Goal: Task Accomplishment & Management: Complete application form

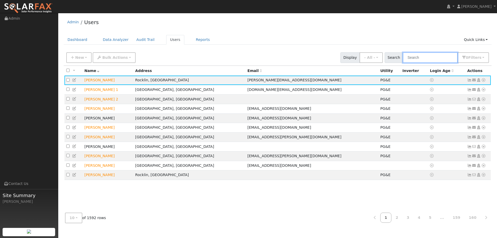
click at [417, 59] on input "text" at bounding box center [430, 57] width 55 height 11
paste input "Richard Rubin"
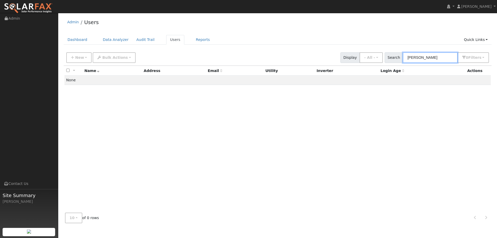
click at [411, 58] on input "Richard Rubin" at bounding box center [430, 57] width 55 height 11
click at [437, 56] on input "Richard Rubin" at bounding box center [430, 57] width 55 height 11
type input "Richard Rubin"
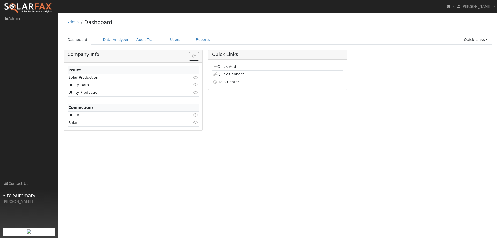
click at [232, 67] on link "Quick Add" at bounding box center [224, 66] width 23 height 4
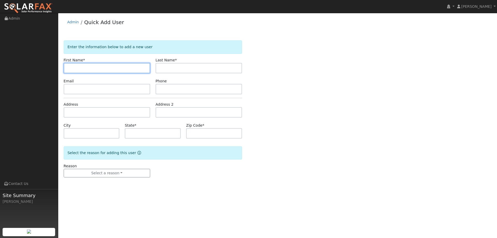
click at [82, 67] on input "text" at bounding box center [107, 68] width 87 height 10
paste input "[PERSON_NAME] & [PERSON_NAME]"
click at [68, 69] on input "[PERSON_NAME] & [PERSON_NAME]" at bounding box center [107, 68] width 87 height 10
type input "[PERSON_NAME] & [PERSON_NAME]"
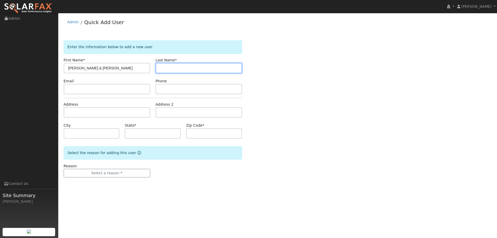
click at [176, 64] on input "text" at bounding box center [199, 68] width 87 height 10
click at [163, 69] on input "text" at bounding box center [199, 68] width 87 height 10
paste input "Benavidez"
type input "Benavidez"
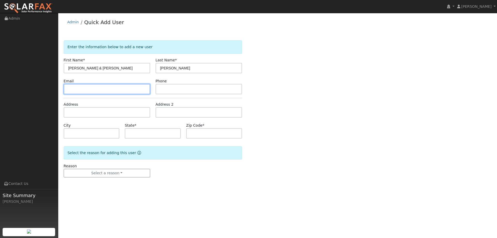
click at [117, 88] on input "text" at bounding box center [107, 89] width 87 height 10
click at [80, 89] on input "text" at bounding box center [107, 89] width 87 height 10
paste input "esquivezivett@gmail.com"
type input "esquivezivett@gmail.com"
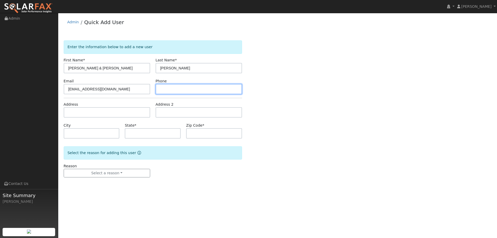
click at [167, 88] on input "text" at bounding box center [199, 89] width 87 height 10
click at [166, 90] on input "text" at bounding box center [199, 89] width 87 height 10
paste input "(707) 398-1988"
click at [160, 92] on input "(707) 398-1988" at bounding box center [199, 89] width 87 height 10
type input "(707) 398-1988"
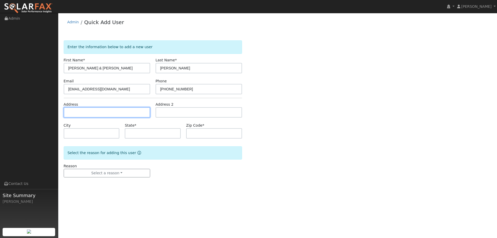
click at [118, 113] on input "text" at bounding box center [107, 112] width 87 height 10
click at [76, 112] on input "text" at bounding box center [107, 112] width 87 height 10
paste input "4499 Olive Ave"
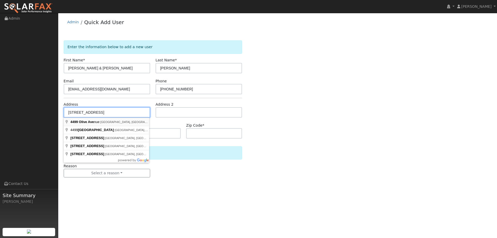
type input "4499 Olive Avenue"
type input "Fairfield"
type input "CA"
type input "94533"
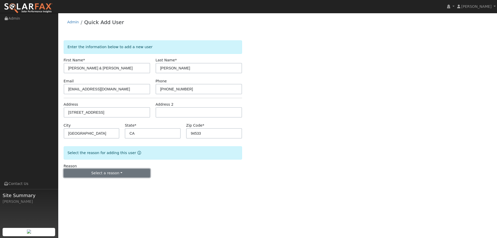
click at [123, 176] on button "Select a reason" at bounding box center [107, 173] width 87 height 9
click at [95, 187] on link "New lead" at bounding box center [92, 183] width 57 height 7
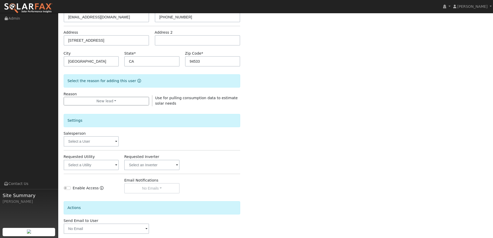
scroll to position [78, 0]
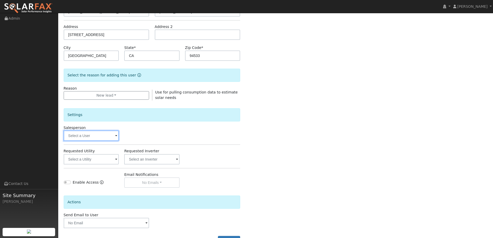
click at [107, 135] on input "text" at bounding box center [91, 136] width 55 height 10
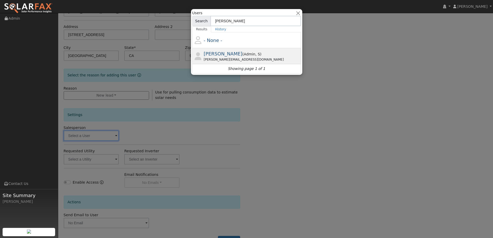
type input "paul barb"
click at [250, 54] on div "Paul Barber ( Admin , S ) Paul@ambrosesolar.com" at bounding box center [252, 56] width 96 height 12
type input "Paul Barber"
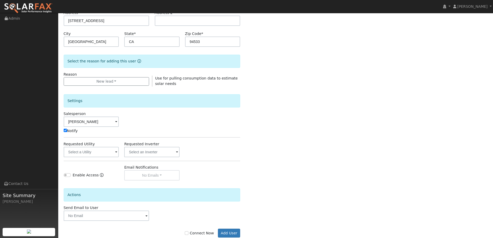
scroll to position [104, 0]
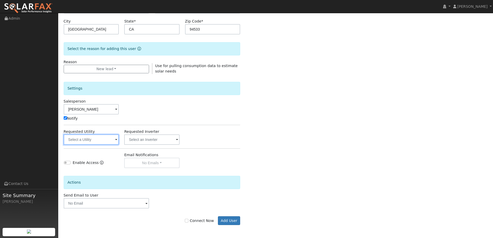
click at [113, 138] on input "text" at bounding box center [91, 139] width 55 height 10
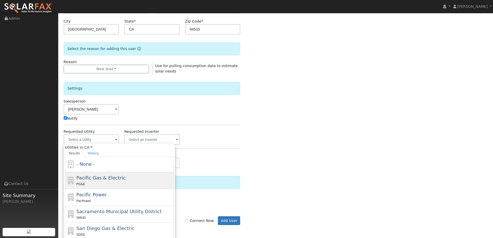
click at [142, 176] on div "Pacific Gas & Electric PG&E" at bounding box center [124, 180] width 96 height 12
type input "Pacific Gas & Electric"
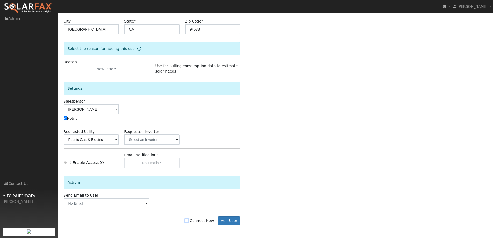
click at [189, 219] on input "Connect Now" at bounding box center [187, 221] width 4 height 4
checkbox input "true"
click at [227, 218] on button "Add User" at bounding box center [229, 220] width 23 height 9
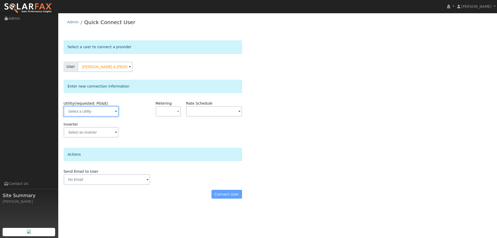
click at [100, 106] on input "text" at bounding box center [91, 111] width 55 height 10
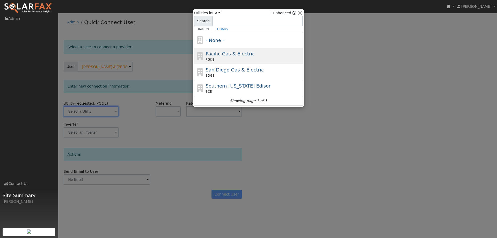
click at [238, 56] on span "Pacific Gas & Electric" at bounding box center [230, 53] width 49 height 5
type input "PG&E"
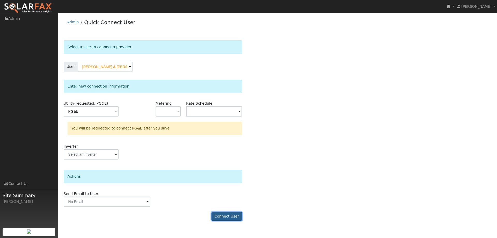
click at [228, 215] on button "Connect User" at bounding box center [227, 216] width 31 height 9
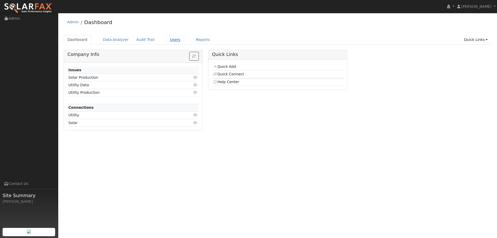
click at [166, 39] on link "Users" at bounding box center [175, 40] width 18 height 10
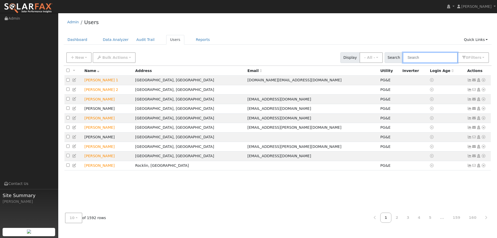
click at [414, 59] on input "text" at bounding box center [430, 57] width 55 height 11
paste input "[PERSON_NAME] & [PERSON_NAME]"
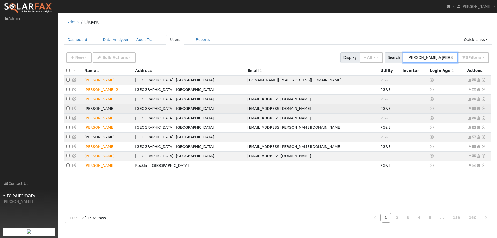
scroll to position [0, 0]
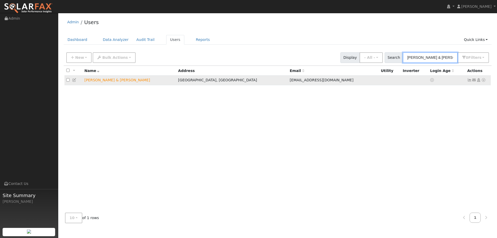
type input "[PERSON_NAME] & [PERSON_NAME]"
click at [484, 82] on icon at bounding box center [483, 80] width 5 height 4
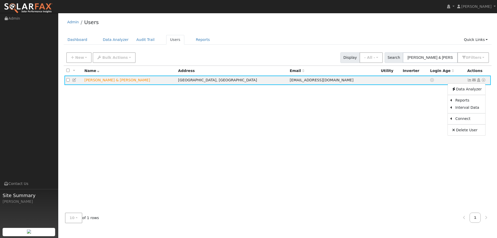
click at [0, 0] on link "Utility" at bounding box center [0, 0] width 0 height 0
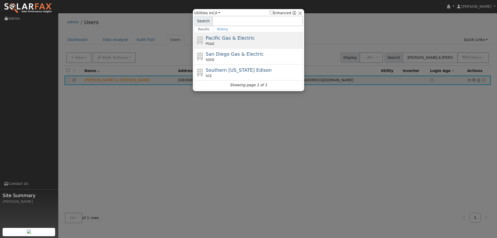
click at [266, 42] on div "PG&E" at bounding box center [254, 43] width 96 height 5
